Goal: Task Accomplishment & Management: Manage account settings

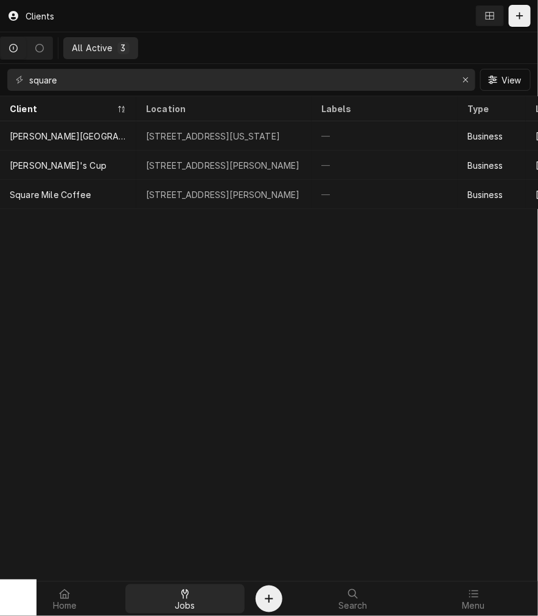
click at [213, 604] on div "Jobs" at bounding box center [185, 599] width 115 height 24
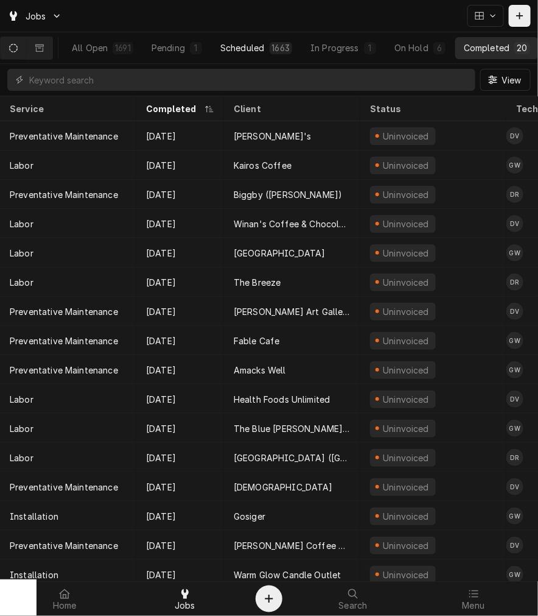
click at [285, 55] on button "Scheduled 1663" at bounding box center [256, 48] width 89 height 22
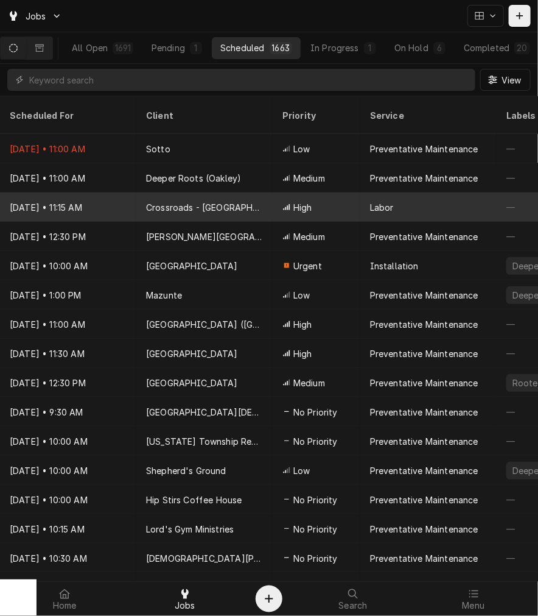
click at [174, 199] on div "Crossroads - Eastside" at bounding box center [204, 206] width 136 height 29
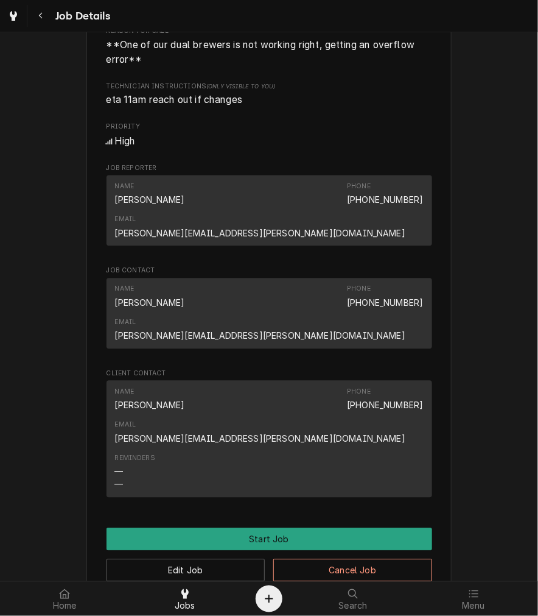
scroll to position [551, 0]
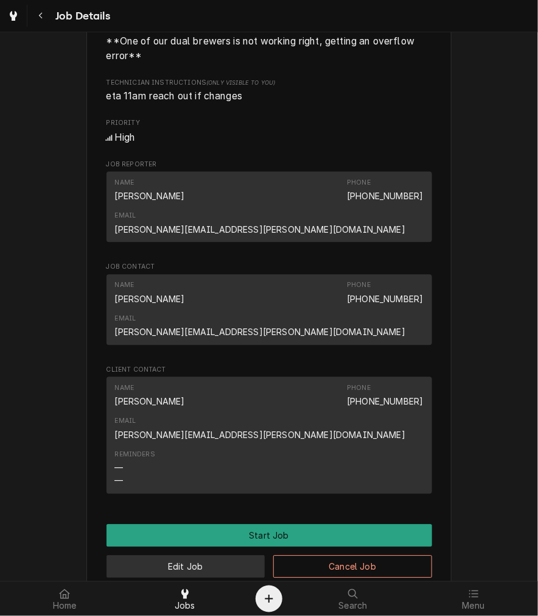
click at [231, 555] on button "Edit Job" at bounding box center [186, 566] width 159 height 23
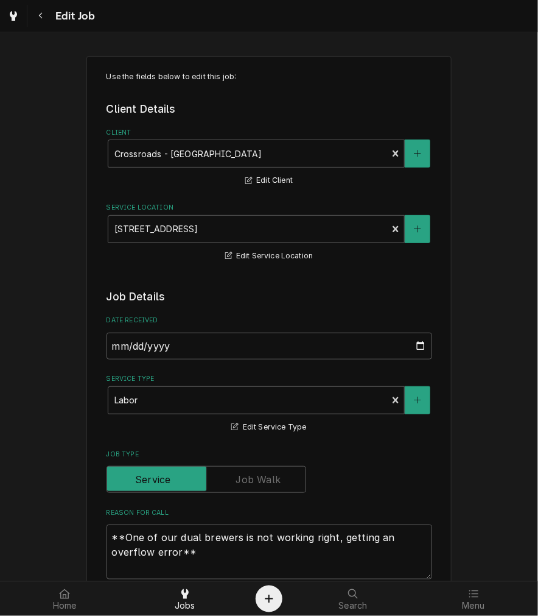
type textarea "x"
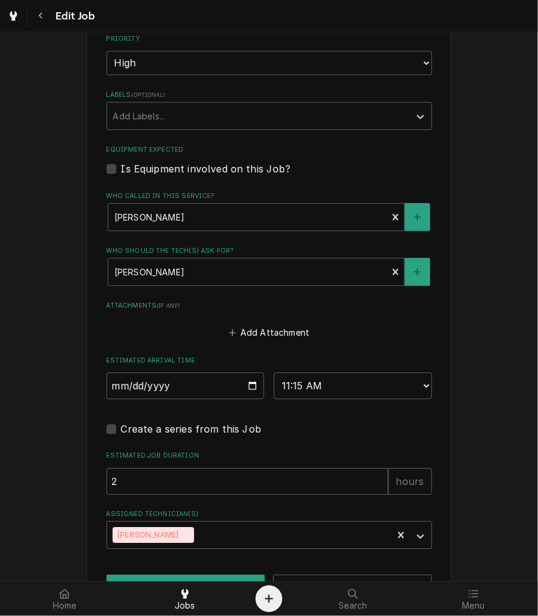
scroll to position [688, 0]
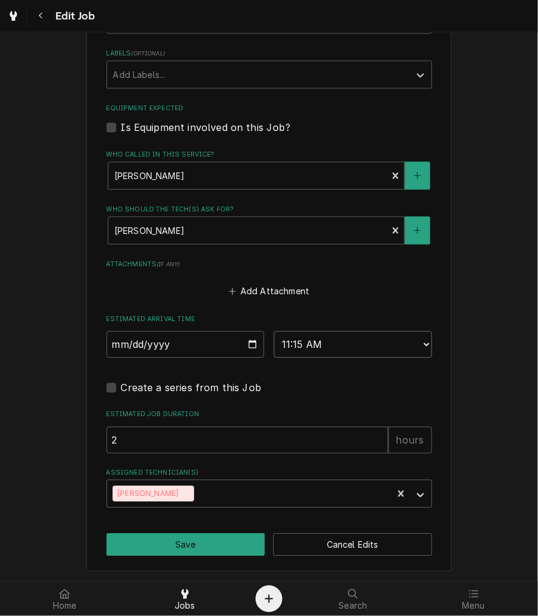
click at [379, 342] on select "AM / PM 6:00 AM 6:15 AM 6:30 AM 6:45 AM 7:00 AM 7:15 AM 7:30 AM 7:45 AM 8:00 AM…" at bounding box center [353, 344] width 158 height 27
select select "10:00:00"
click at [274, 331] on select "AM / PM 6:00 AM 6:15 AM 6:30 AM 6:45 AM 7:00 AM 7:15 AM 7:30 AM 7:45 AM 8:00 AM…" at bounding box center [353, 344] width 158 height 27
type textarea "x"
click at [329, 350] on select "AM / PM 6:00 AM 6:15 AM 6:30 AM 6:45 AM 7:00 AM 7:15 AM 7:30 AM 7:45 AM 8:00 AM…" at bounding box center [353, 344] width 158 height 27
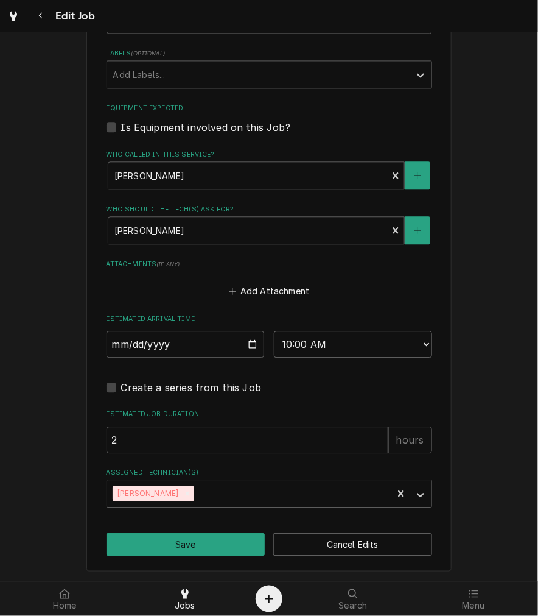
select select "10:15:00"
click at [274, 331] on select "AM / PM 6:00 AM 6:15 AM 6:30 AM 6:45 AM 7:00 AM 7:15 AM 7:30 AM 7:45 AM 8:00 AM…" at bounding box center [353, 344] width 158 height 27
click at [215, 547] on button "Save" at bounding box center [186, 544] width 159 height 23
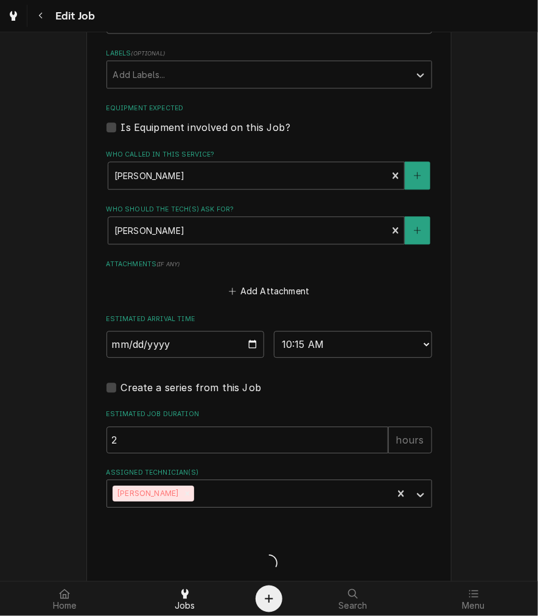
type textarea "x"
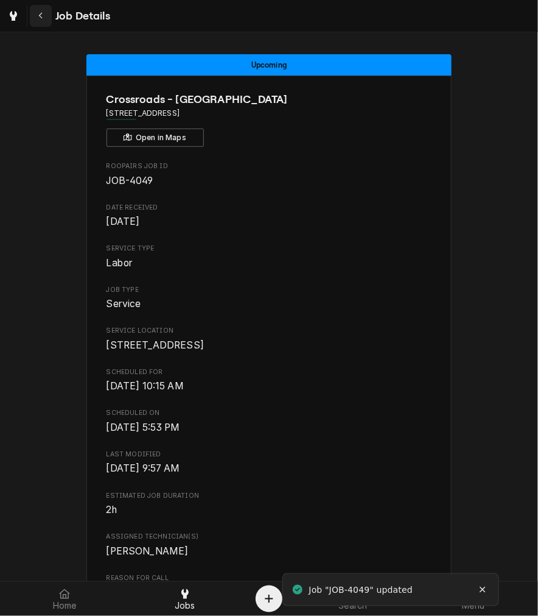
click at [46, 21] on div "Navigate back" at bounding box center [41, 16] width 12 height 12
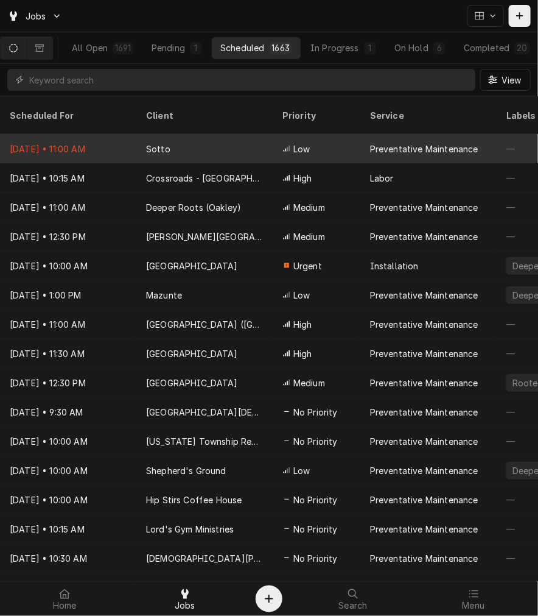
click at [219, 134] on div "Sotto" at bounding box center [204, 148] width 136 height 29
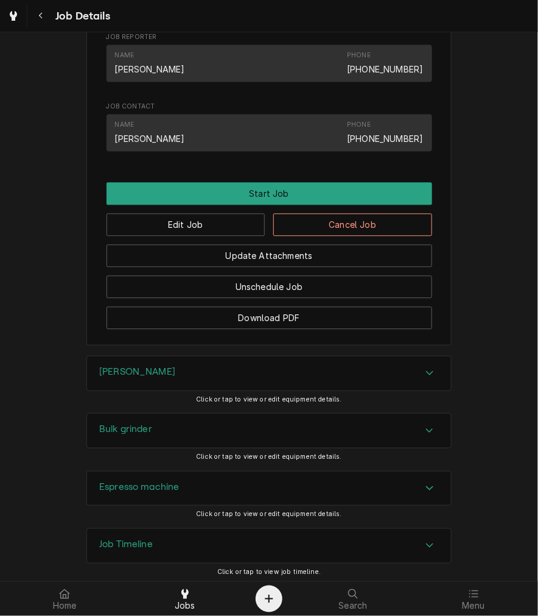
scroll to position [599, 0]
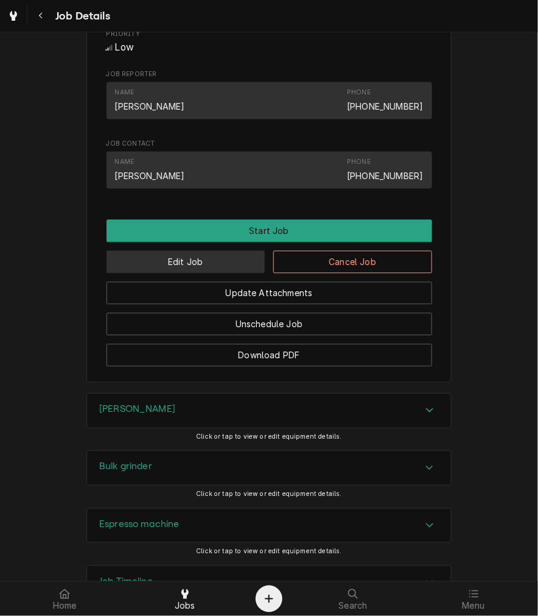
click at [216, 273] on button "Edit Job" at bounding box center [186, 262] width 159 height 23
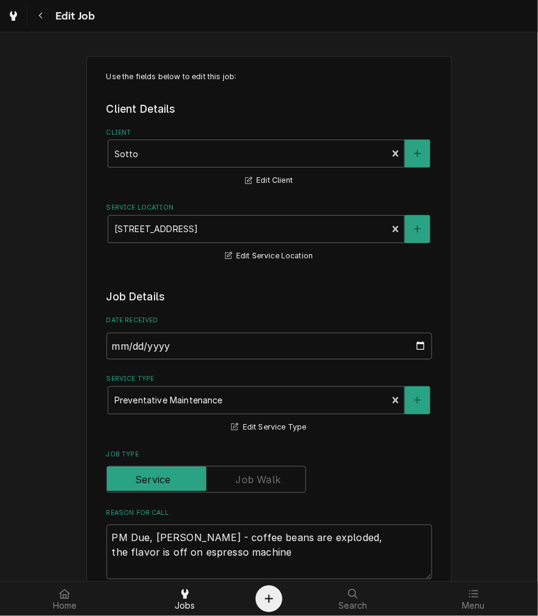
type textarea "x"
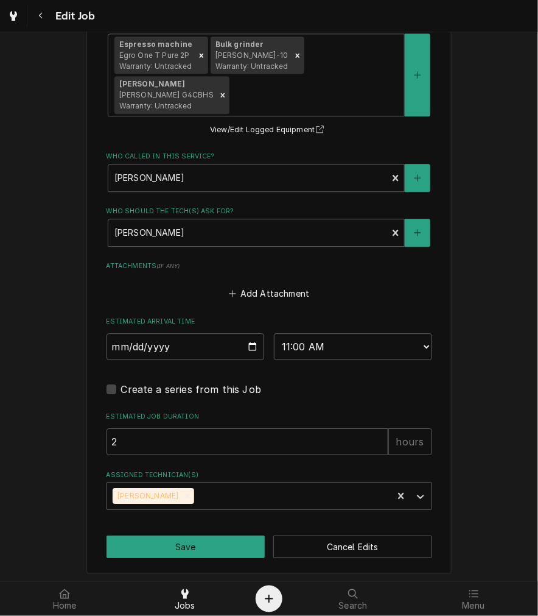
scroll to position [818, 0]
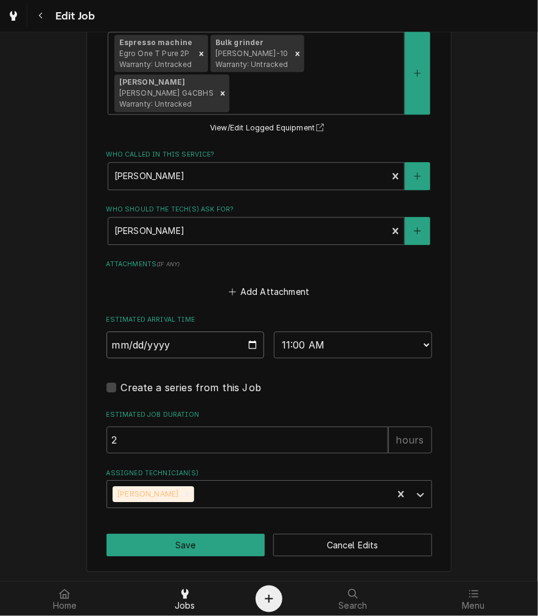
click at [252, 342] on input "2025-09-15" at bounding box center [186, 344] width 158 height 27
type input "2025-09-17"
click at [375, 340] on select "AM / PM 6:00 AM 6:15 AM 6:30 AM 6:45 AM 7:00 AM 7:15 AM 7:30 AM 7:45 AM 8:00 AM…" at bounding box center [353, 344] width 158 height 27
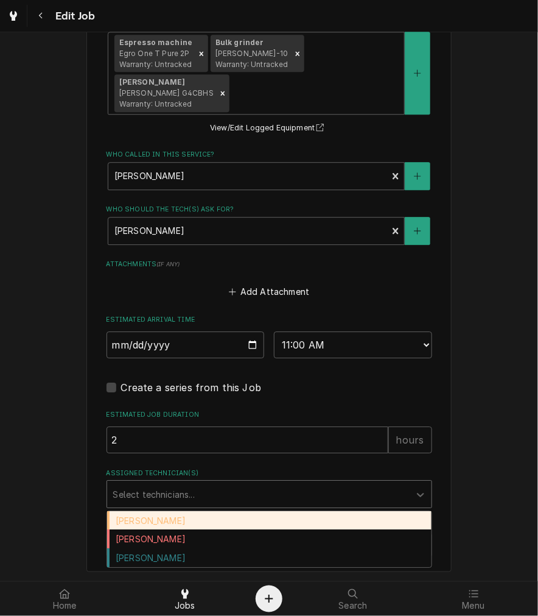
click at [177, 552] on div "[PERSON_NAME]" at bounding box center [269, 557] width 325 height 19
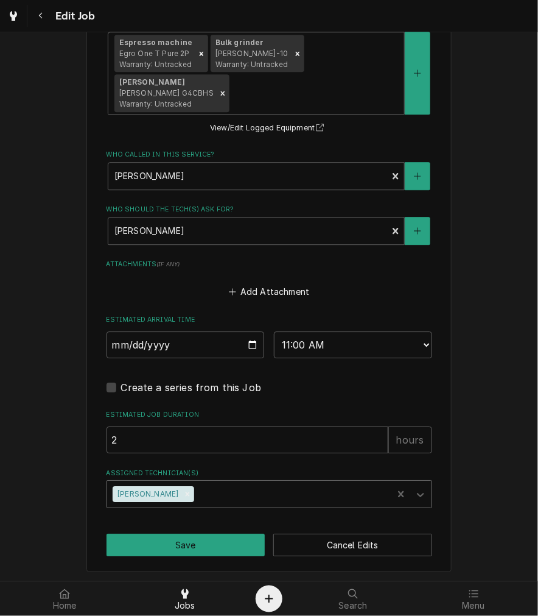
type textarea "x"
click at [348, 348] on select "AM / PM 6:00 AM 6:15 AM 6:30 AM 6:45 AM 7:00 AM 7:15 AM 7:30 AM 7:45 AM 8:00 AM…" at bounding box center [353, 344] width 158 height 27
select select "10:15:00"
click at [274, 331] on select "AM / PM 6:00 AM 6:15 AM 6:30 AM 6:45 AM 7:00 AM 7:15 AM 7:30 AM 7:45 AM 8:00 AM…" at bounding box center [353, 344] width 158 height 27
click at [228, 550] on button "Save" at bounding box center [186, 545] width 159 height 23
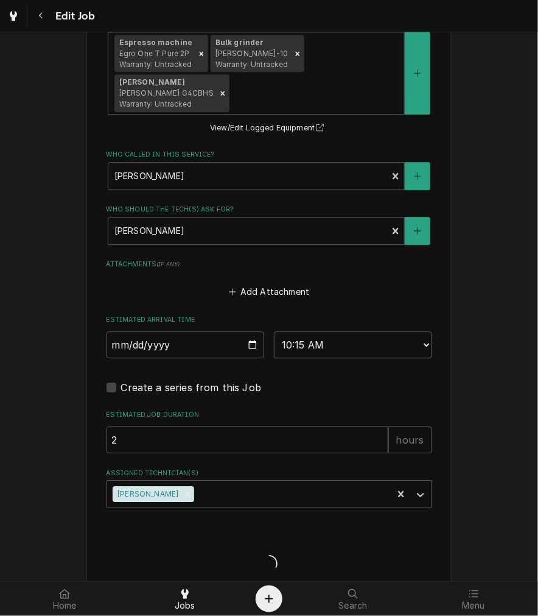
type textarea "x"
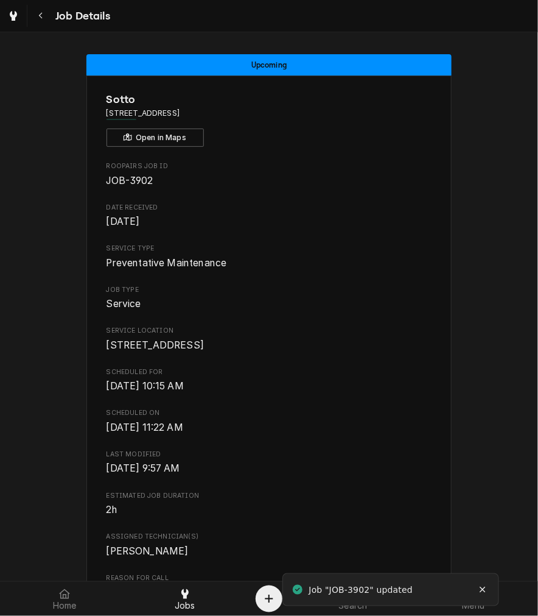
click at [390, 498] on div "Roopairs Job ID JOB-3902 Date Received [DATE] Service Type Preventative Mainten…" at bounding box center [270, 477] width 326 height 632
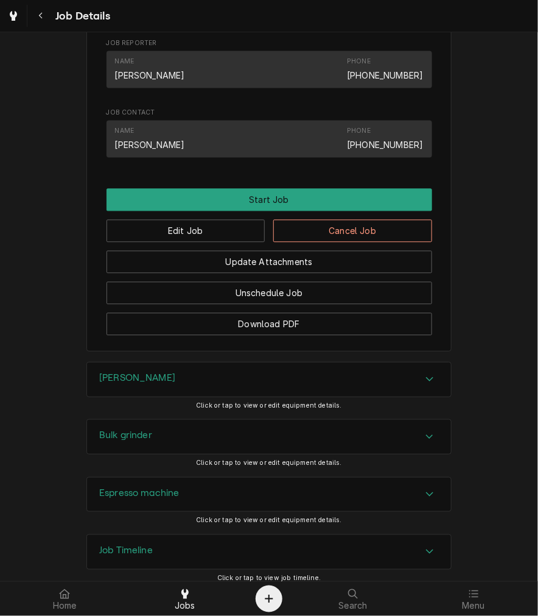
scroll to position [562, 0]
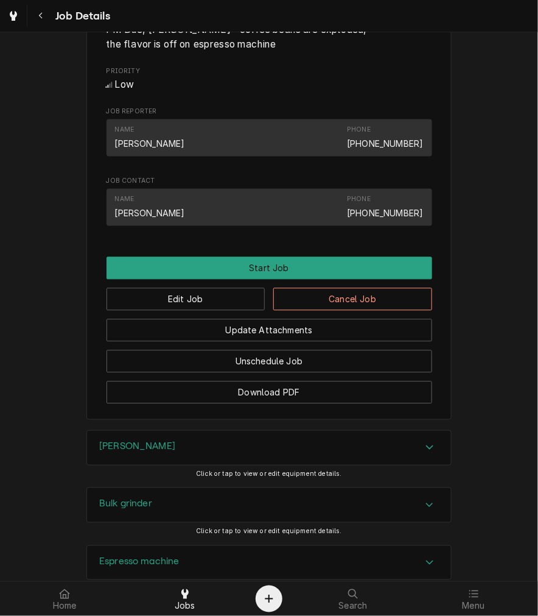
click at [386, 294] on div "Edit Job Cancel Job" at bounding box center [270, 295] width 326 height 31
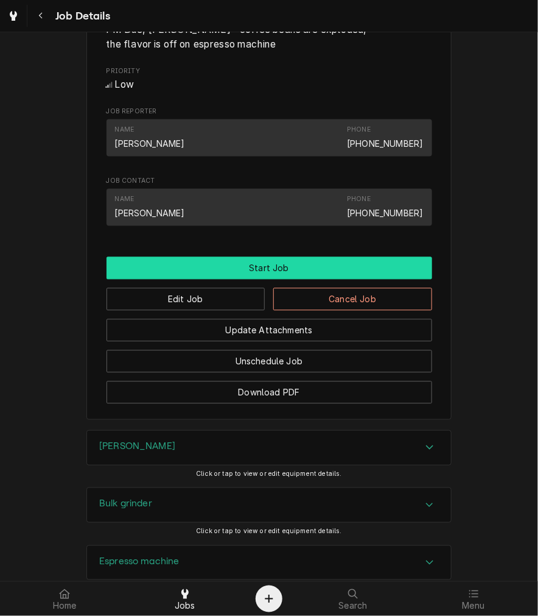
click at [400, 278] on button "Start Job" at bounding box center [270, 268] width 326 height 23
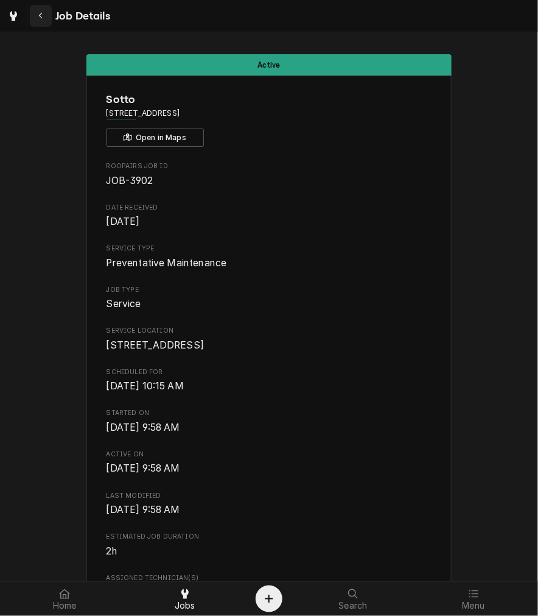
click at [49, 15] on button "Navigate back" at bounding box center [41, 16] width 22 height 22
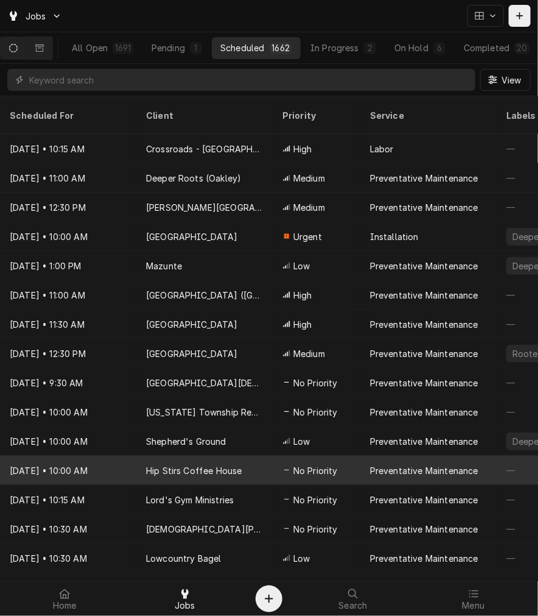
click at [141, 459] on div "Hip Stirs Coffee House" at bounding box center [204, 470] width 136 height 29
